Goal: Task Accomplishment & Management: Use online tool/utility

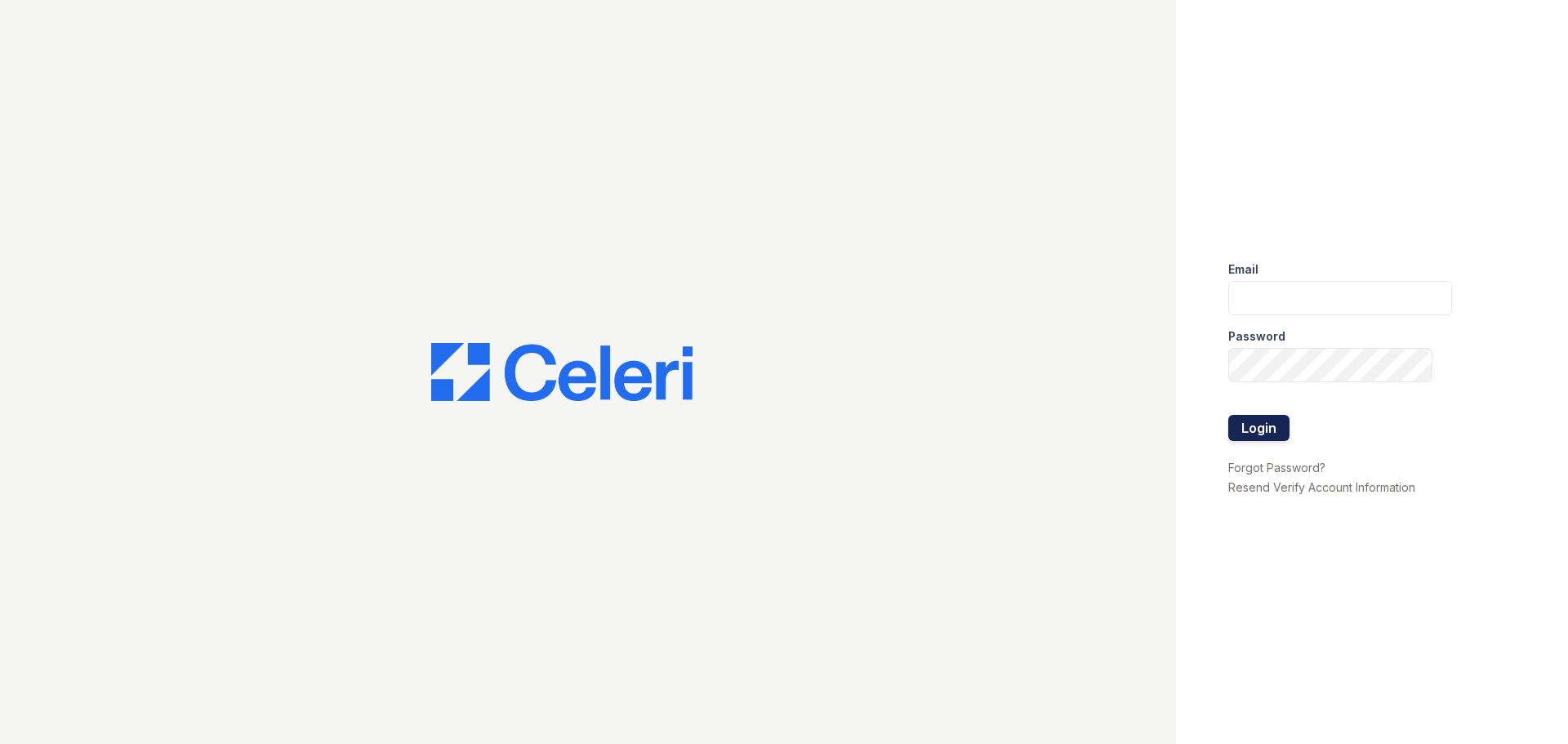
type input "[PERSON_NAME][EMAIL_ADDRESS][PERSON_NAME][DOMAIN_NAME]"
click at [1254, 416] on button "Login" at bounding box center [1259, 428] width 61 height 27
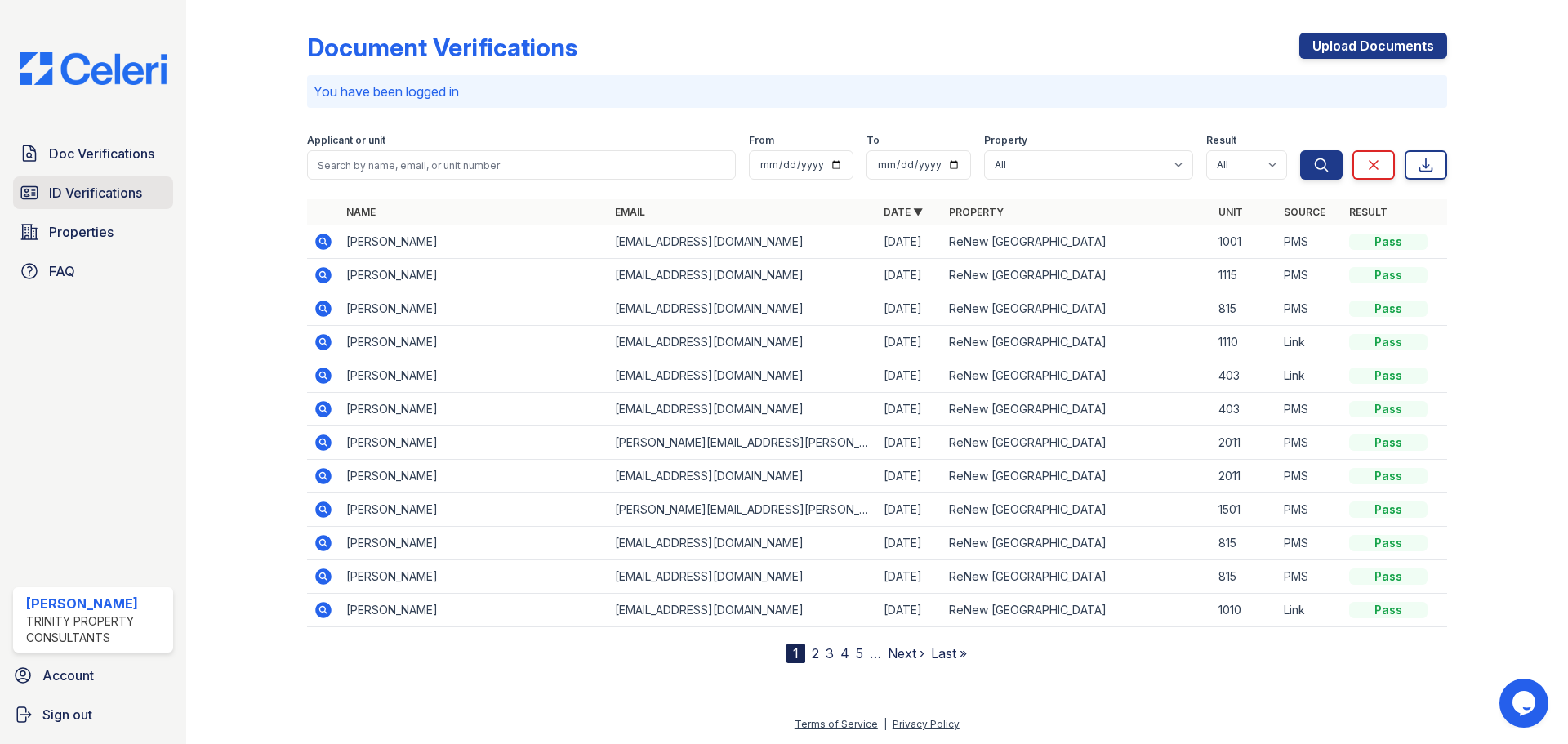
click at [84, 182] on link "ID Verifications" at bounding box center [93, 192] width 160 height 33
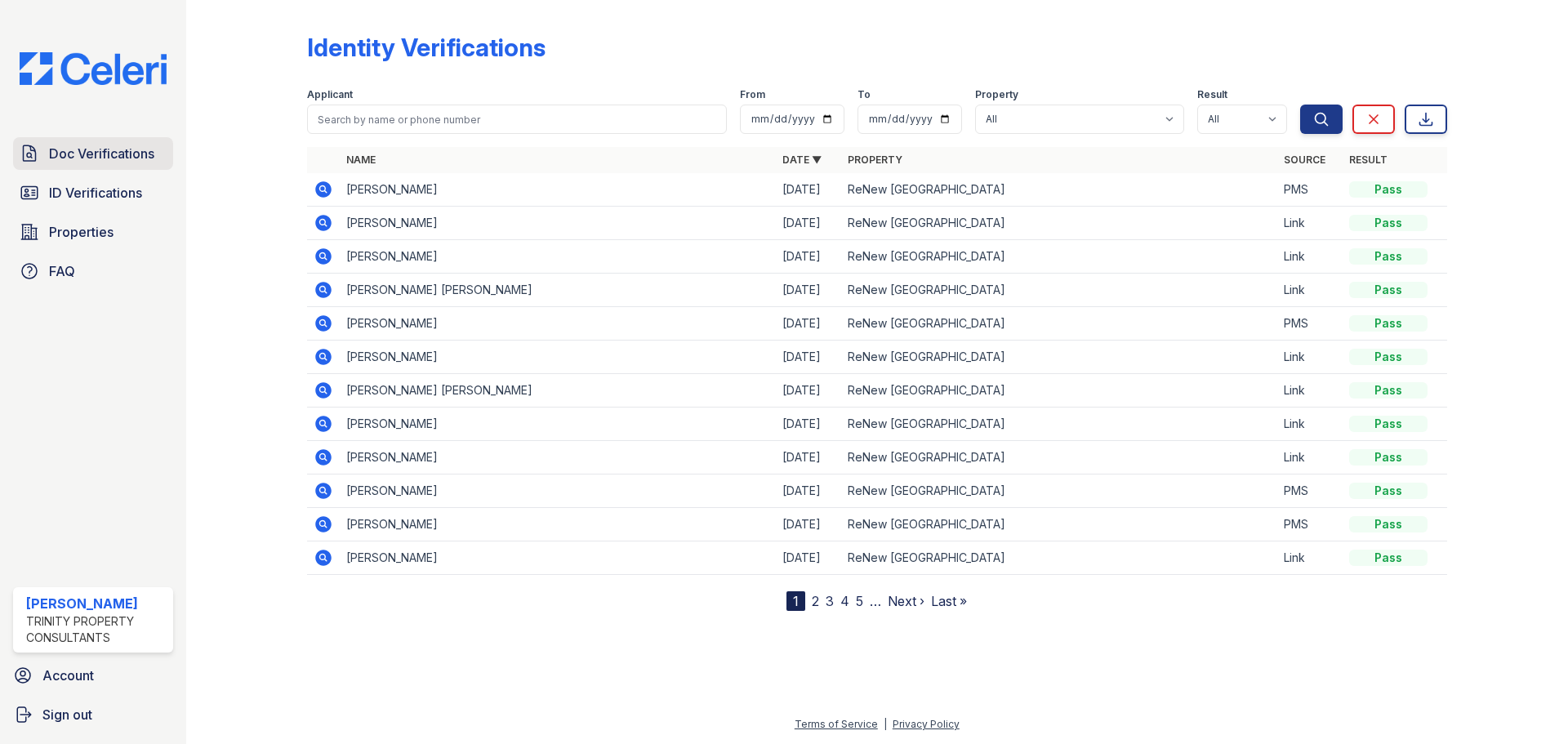
click at [88, 165] on link "Doc Verifications" at bounding box center [93, 153] width 160 height 33
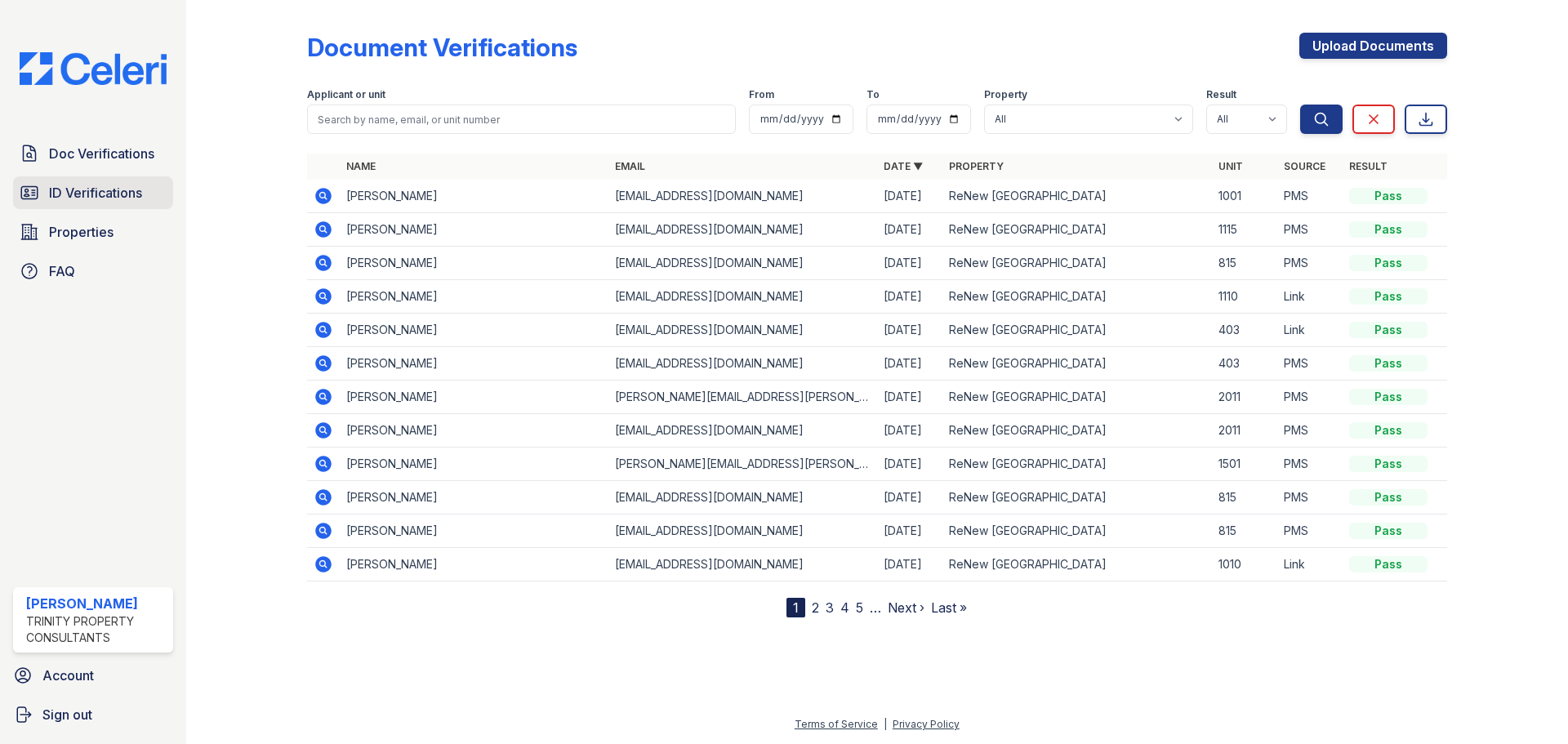
click at [93, 200] on span "ID Verifications" at bounding box center [96, 193] width 93 height 20
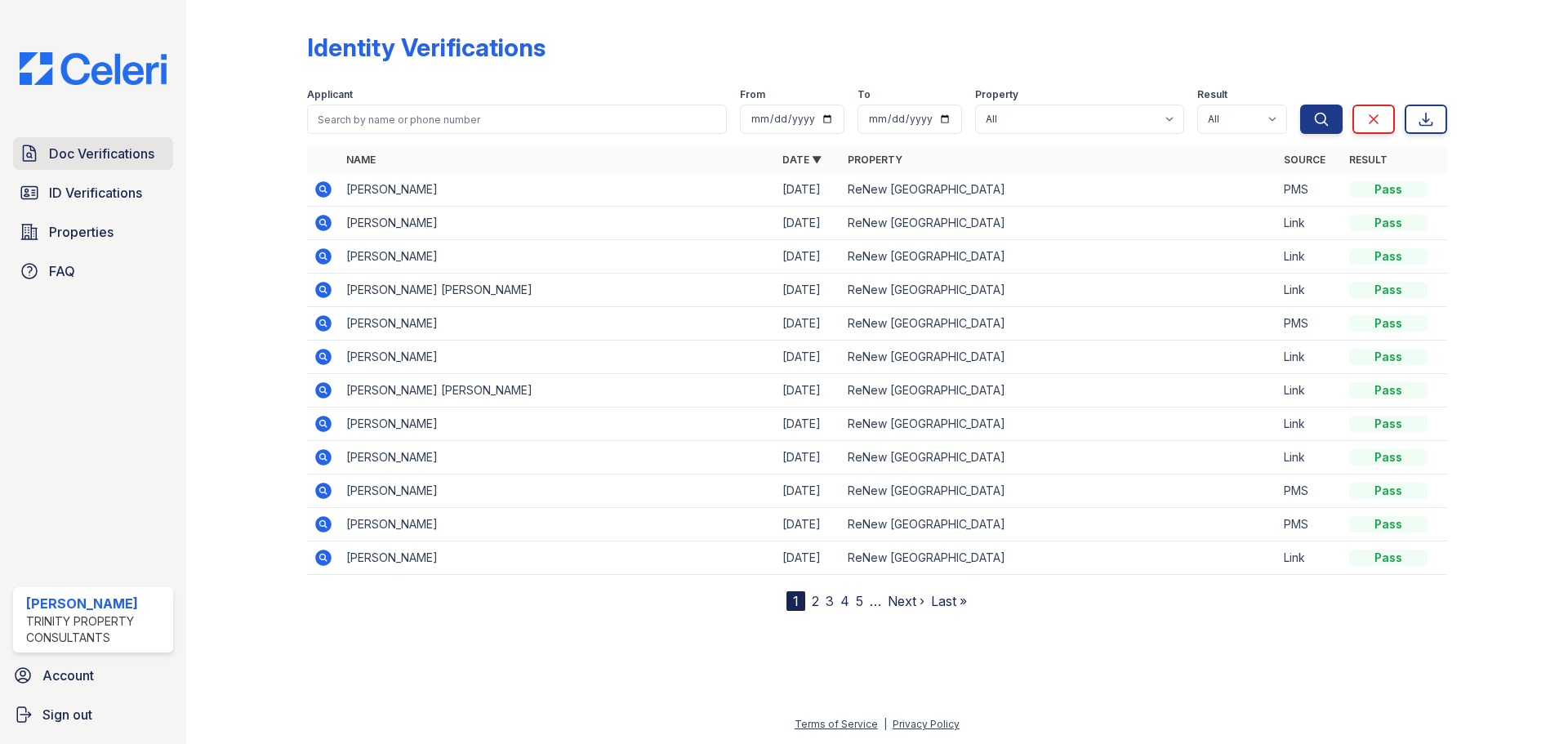
click at [97, 163] on span "Doc Verifications" at bounding box center [102, 154] width 105 height 20
